Goal: Task Accomplishment & Management: Complete application form

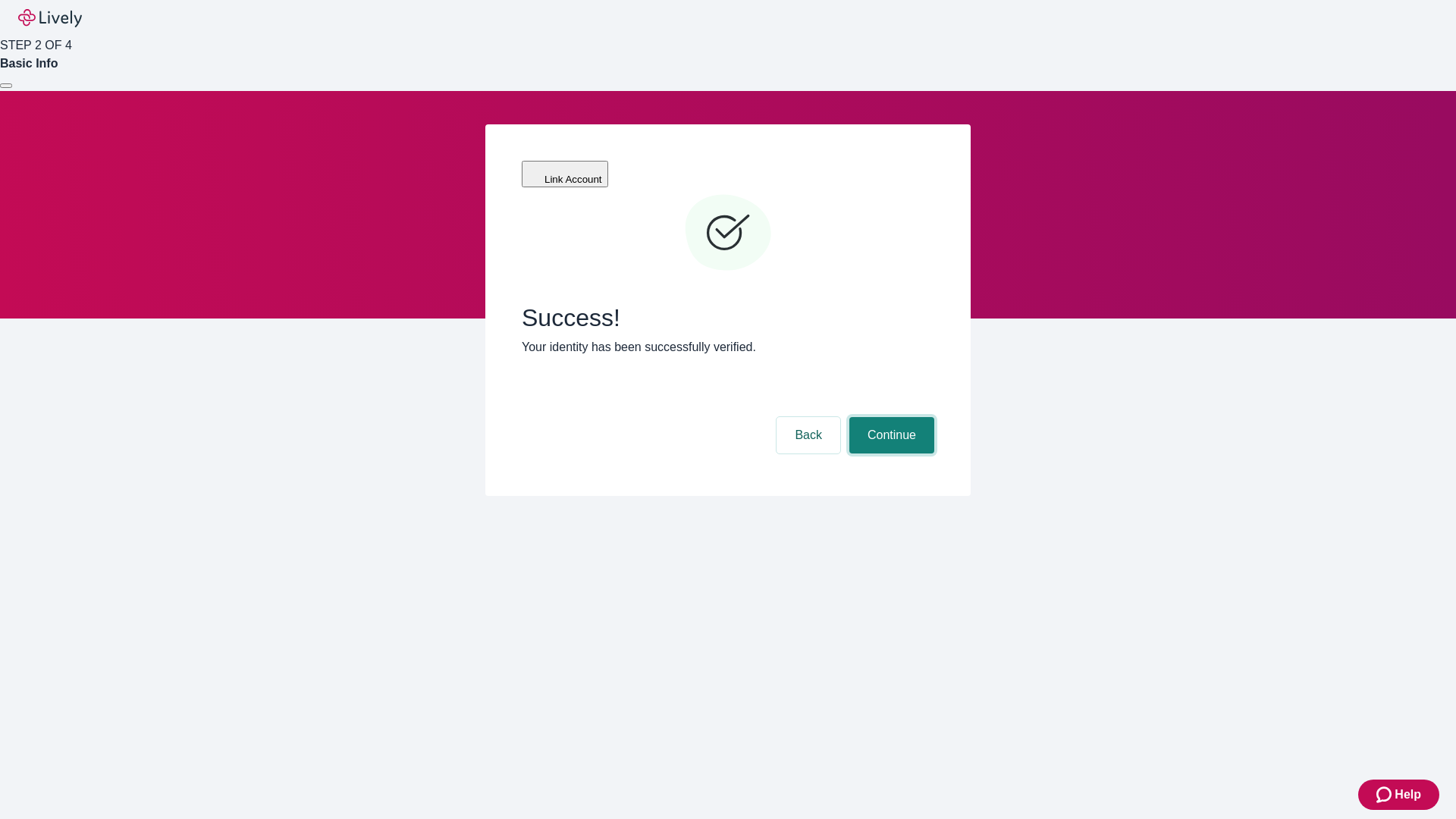
click at [890, 417] on button "Continue" at bounding box center [892, 435] width 85 height 37
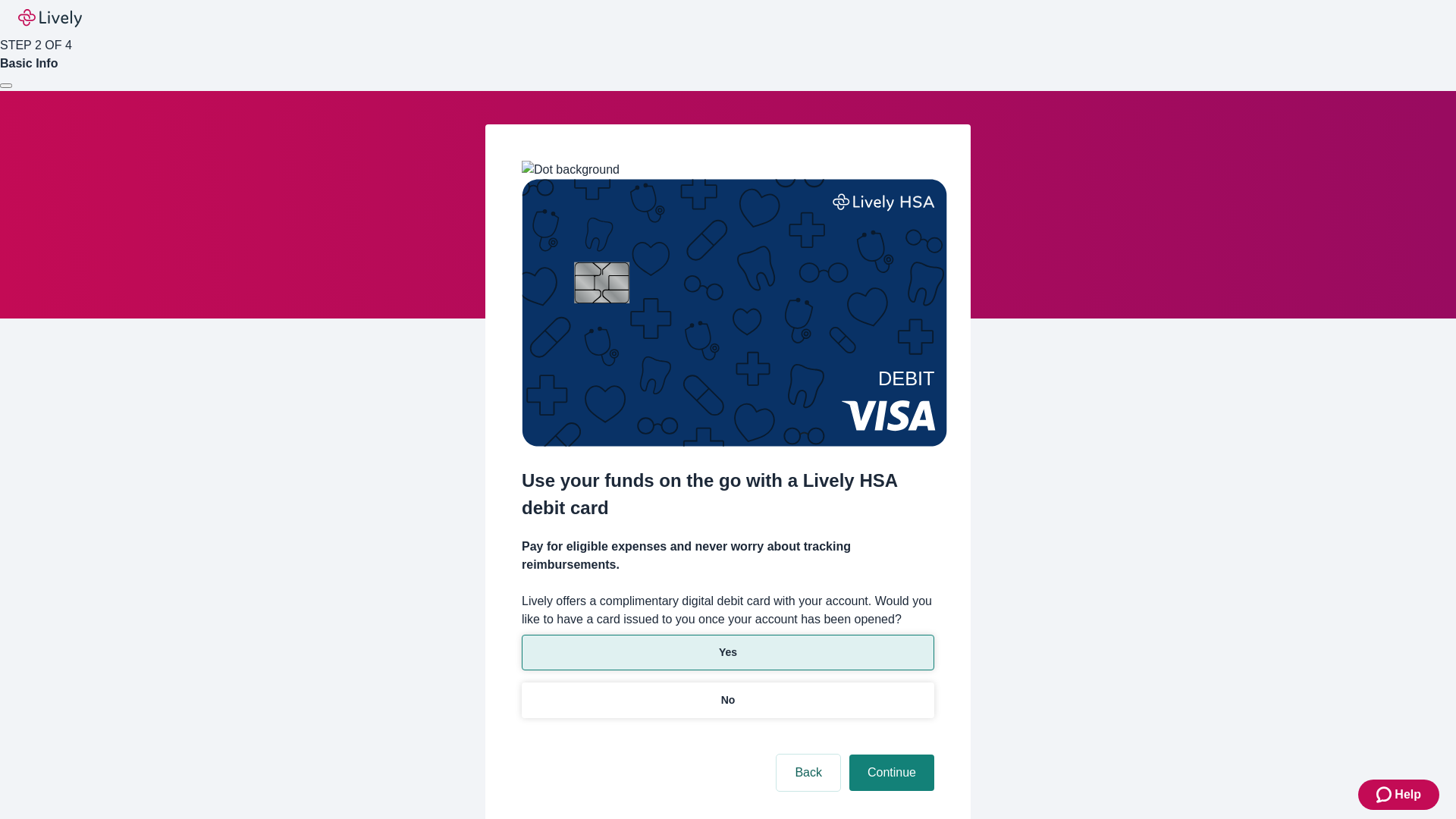
click at [728, 645] on p "Yes" at bounding box center [728, 653] width 18 height 16
click at [890, 755] on button "Continue" at bounding box center [892, 773] width 85 height 37
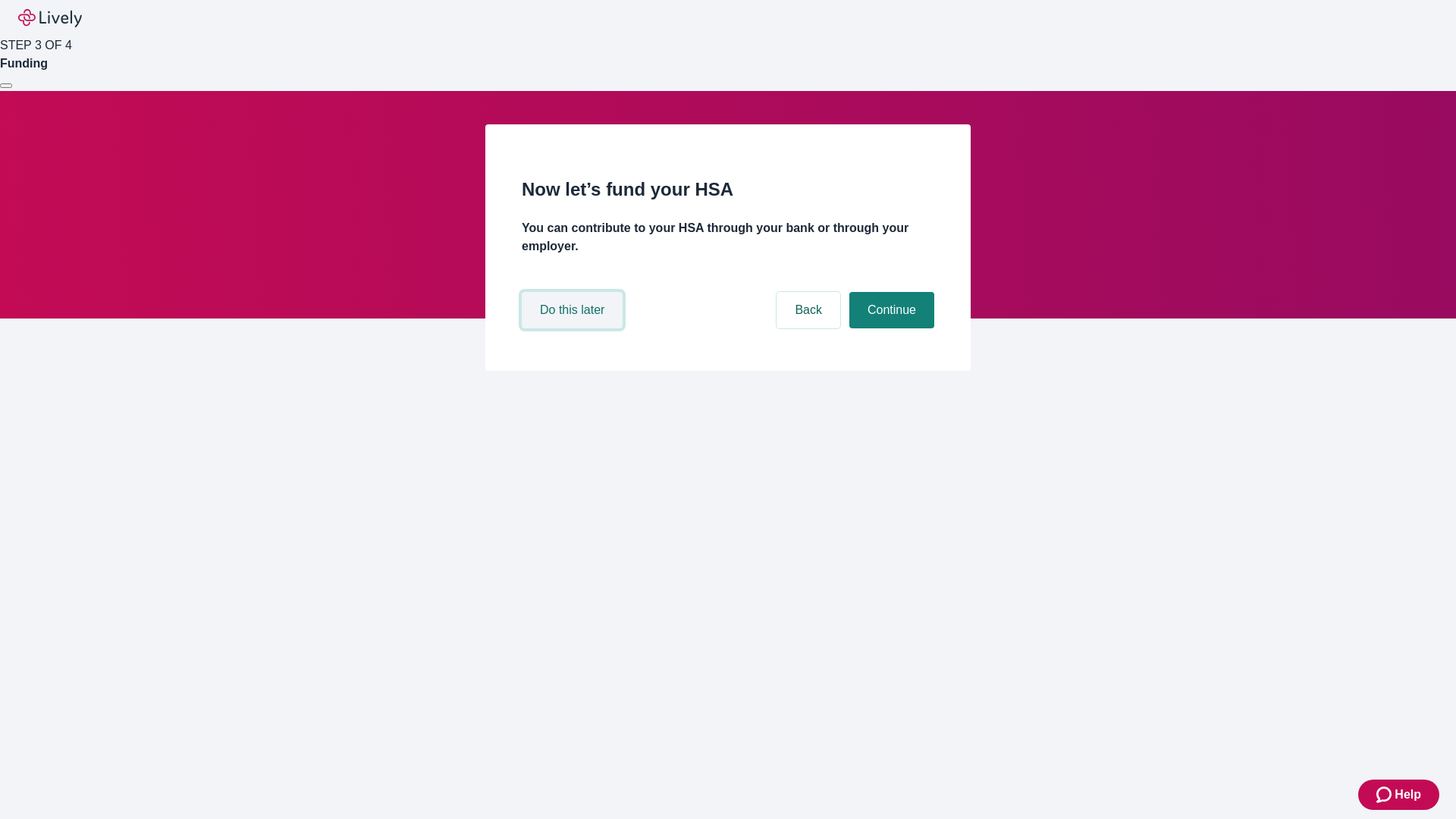
click at [574, 328] on button "Do this later" at bounding box center [572, 311] width 101 height 37
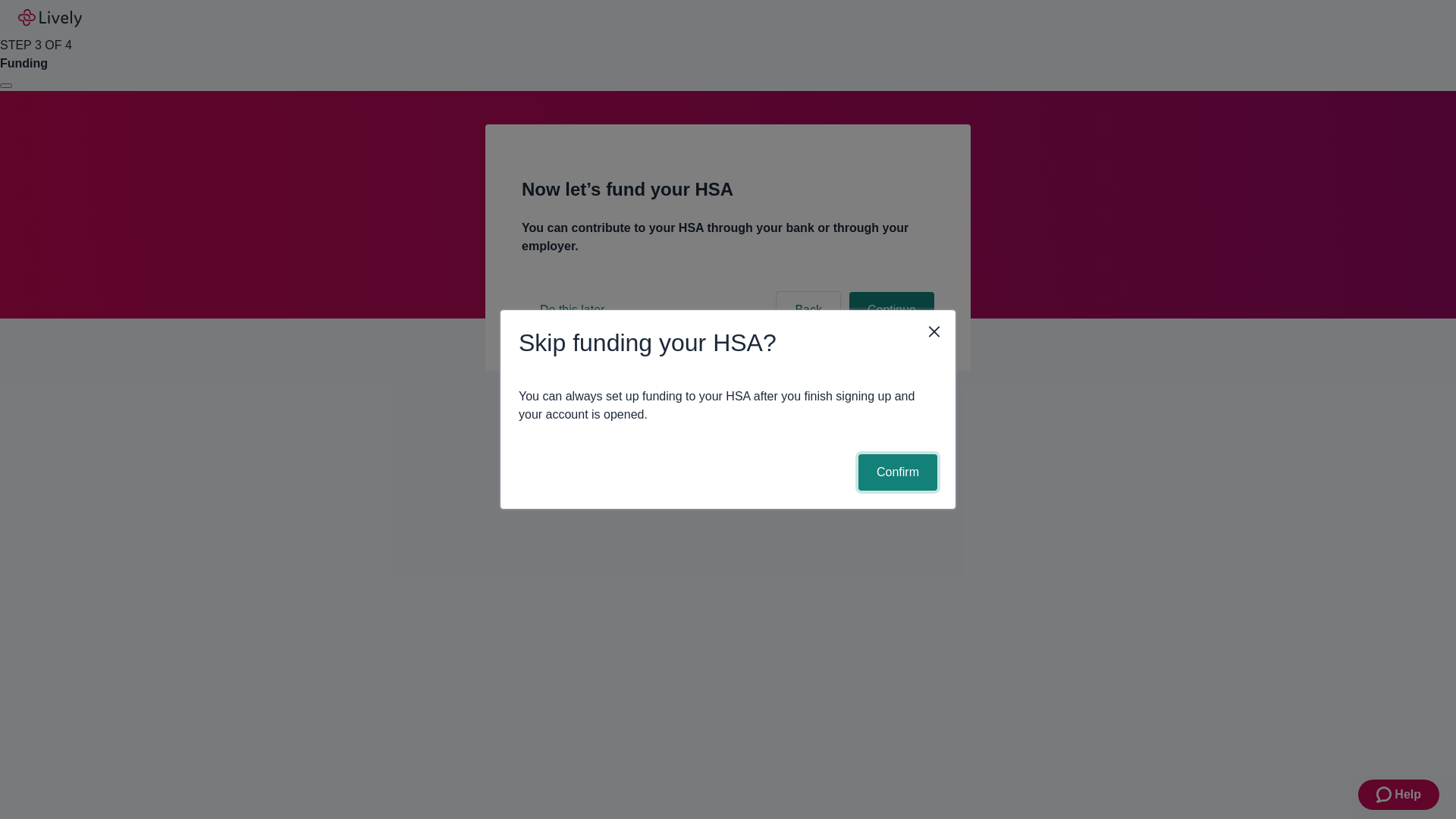
click at [896, 473] on button "Confirm" at bounding box center [898, 473] width 79 height 37
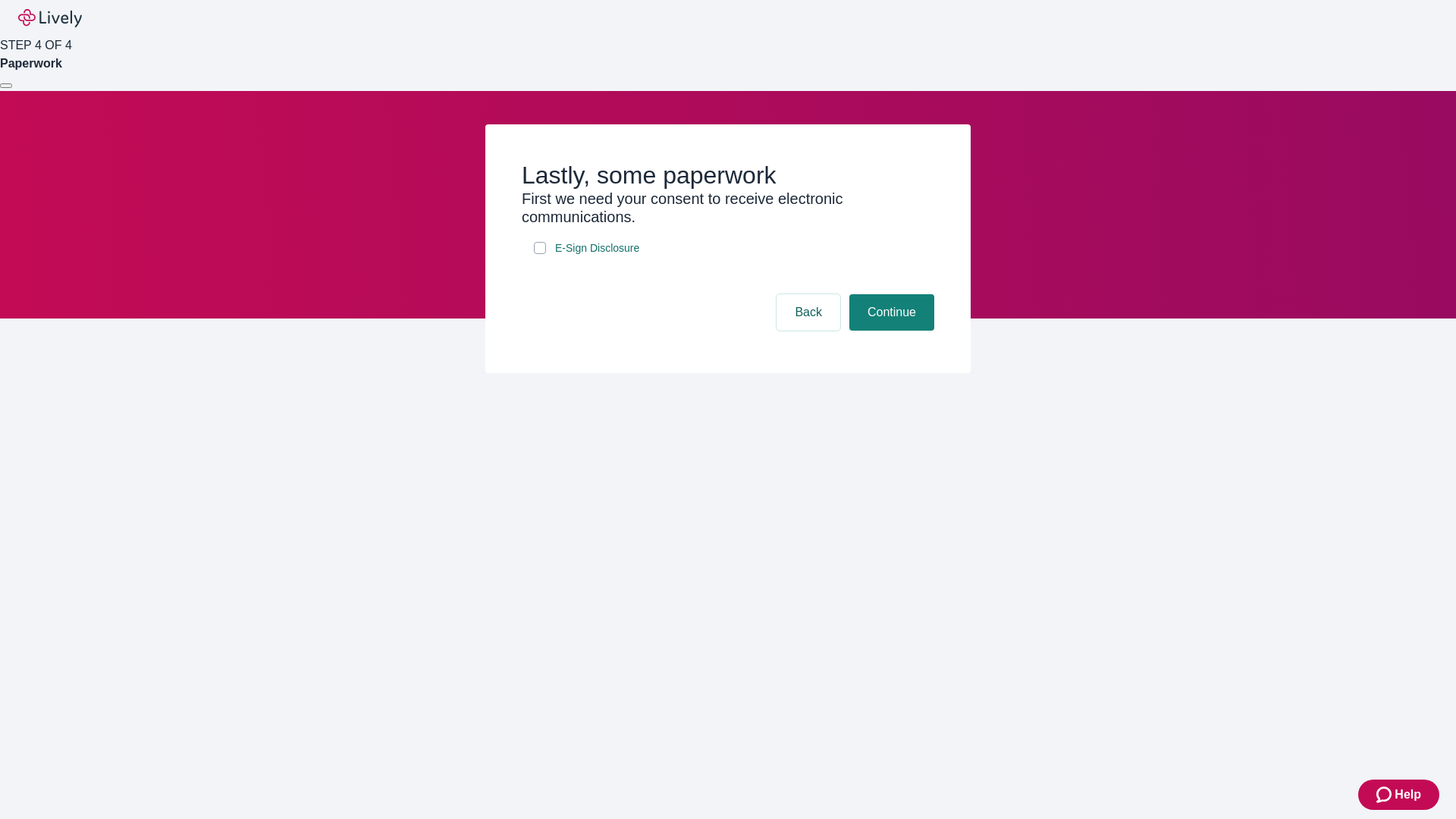
click at [540, 254] on input "E-Sign Disclosure" at bounding box center [539, 248] width 12 height 12
checkbox input "true"
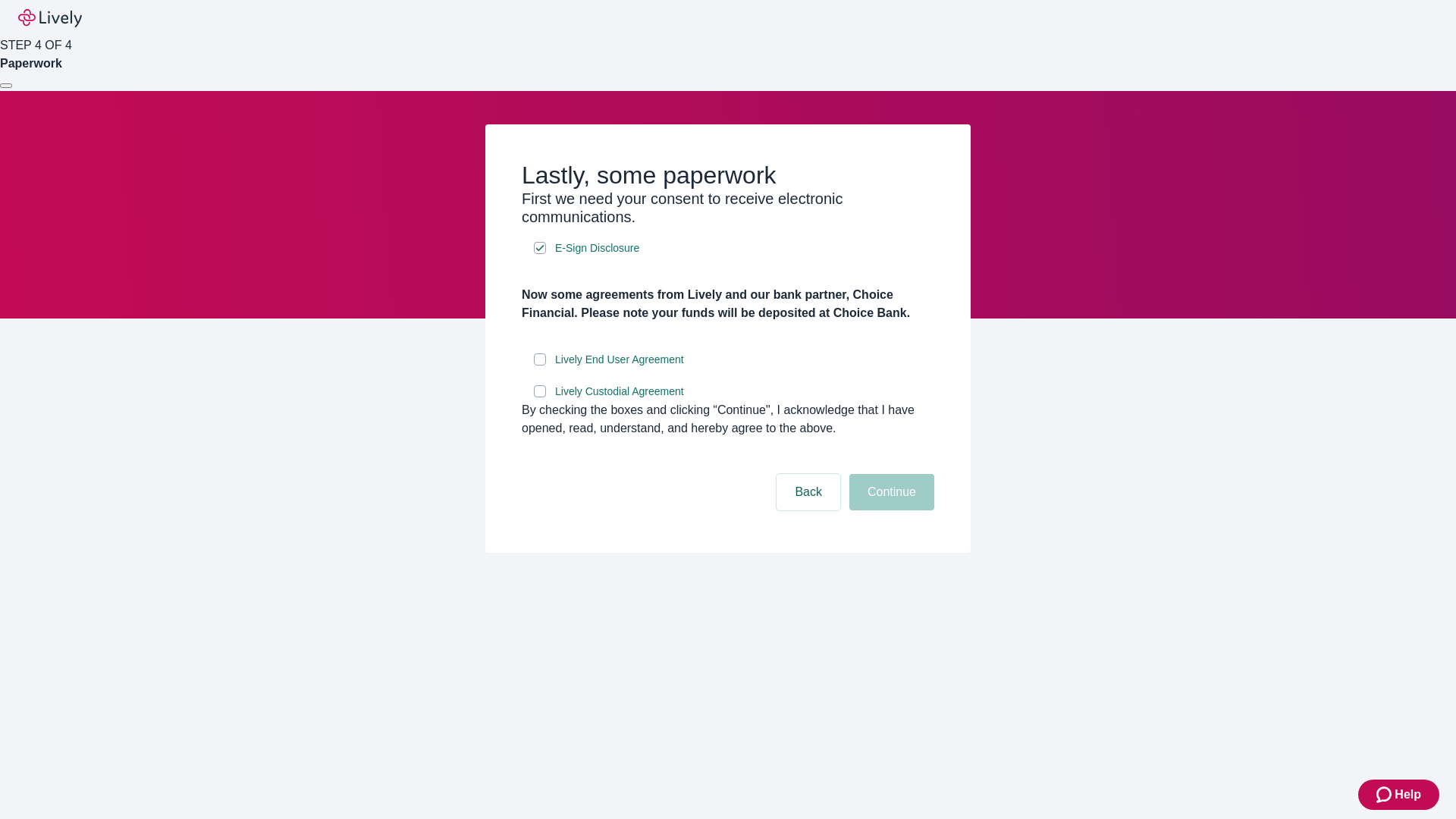
click at [540, 365] on input "Lively End User Agreement" at bounding box center [539, 359] width 12 height 12
checkbox input "true"
click at [540, 397] on input "Lively Custodial Agreement" at bounding box center [539, 391] width 12 height 12
checkbox input "true"
click at [890, 511] on button "Continue" at bounding box center [892, 493] width 85 height 37
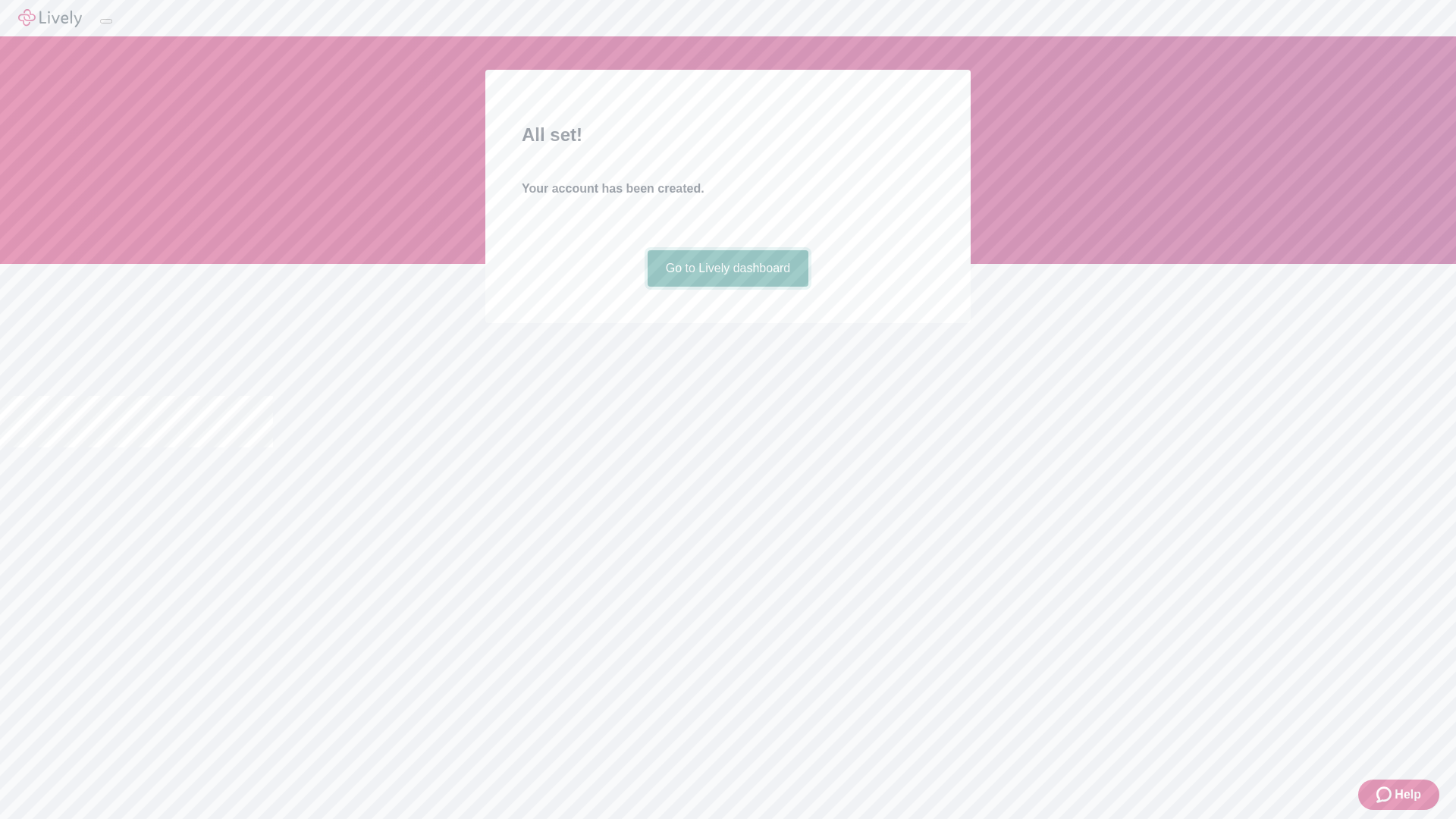
click at [728, 287] on link "Go to Lively dashboard" at bounding box center [728, 268] width 161 height 37
